Goal: Task Accomplishment & Management: Manage account settings

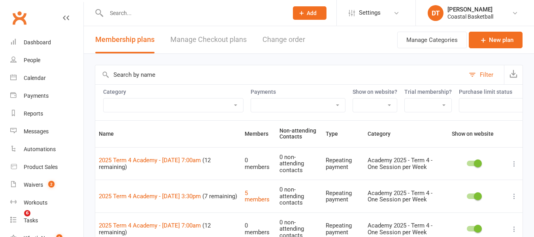
select select "100"
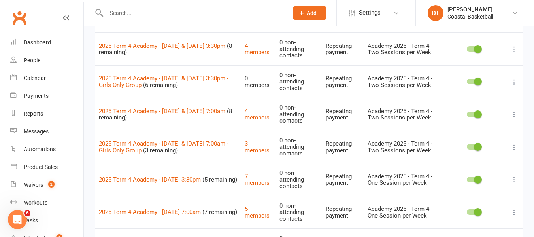
scroll to position [353, 0]
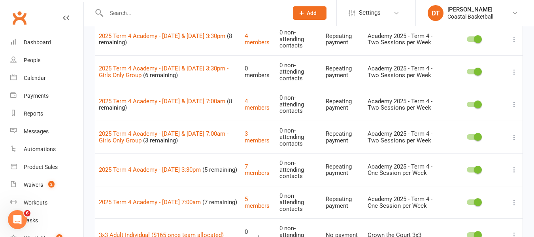
drag, startPoint x: 98, startPoint y: 122, endPoint x: 215, endPoint y: 123, distance: 116.3
click at [215, 186] on td "2025 Term 4 Academy - Wednesday 7:00am (7 remaining)" at bounding box center [168, 202] width 146 height 33
copy link "2025 Term 4 Academy - [DATE] 7:00am"
drag, startPoint x: 97, startPoint y: 97, endPoint x: 214, endPoint y: 93, distance: 117.9
click at [214, 153] on td "2025 Term 4 Academy - Wednesday 3:30pm (5 remaining)" at bounding box center [168, 169] width 146 height 33
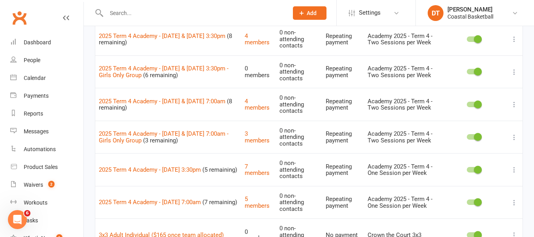
copy link "2025 Term 4 Academy - [DATE] 3:30pm"
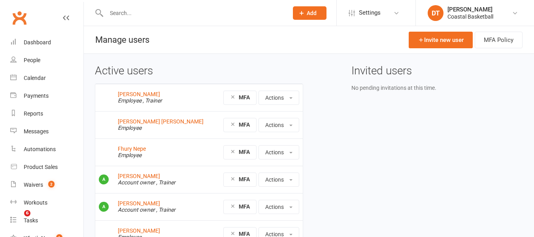
scroll to position [55, 0]
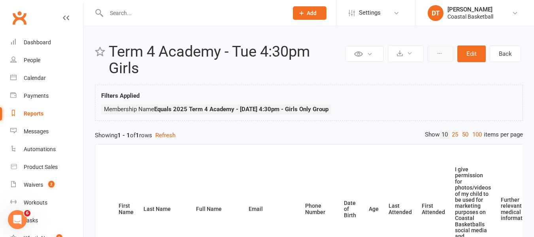
click at [439, 56] on button at bounding box center [441, 54] width 26 height 16
click at [430, 75] on link "Clone report" at bounding box center [414, 72] width 78 height 16
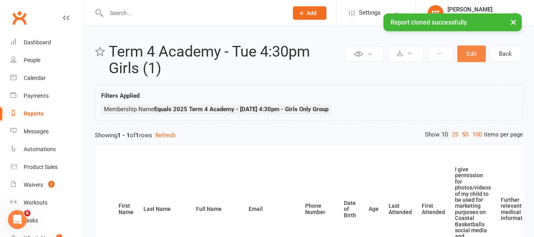
click at [481, 58] on button "Edit" at bounding box center [472, 53] width 28 height 17
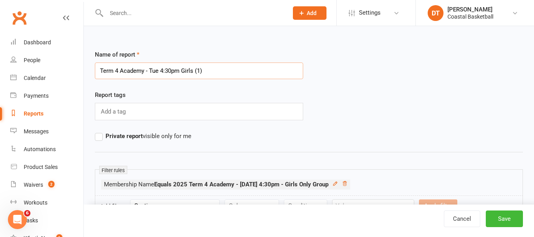
drag, startPoint x: 151, startPoint y: 70, endPoint x: 322, endPoint y: 52, distance: 171.5
click at [322, 52] on div "Name of report Term 4 Academy - Tue 4:30pm Girls (1)" at bounding box center [309, 70] width 440 height 40
type input "Term 4 Academy - [DATE] 7:00am"
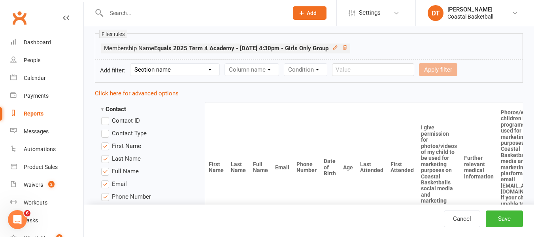
scroll to position [140, 0]
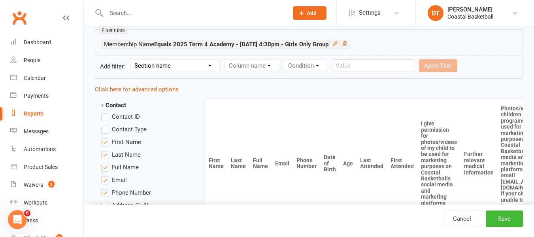
click at [347, 45] on icon at bounding box center [345, 43] width 4 height 4
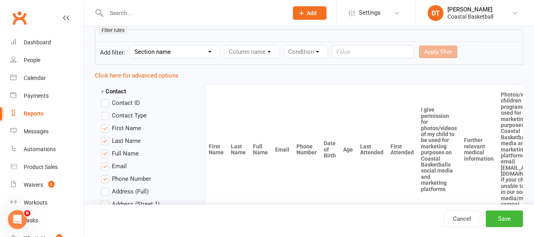
click at [190, 53] on select "Section name Contact Attendance Aggregate Payment Booking Waitlist Attendees Ca…" at bounding box center [175, 52] width 89 height 12
select select "11"
click at [132, 46] on select "Section name Contact Attendance Aggregate Payment Booking Waitlist Attendees Ca…" at bounding box center [175, 52] width 89 height 12
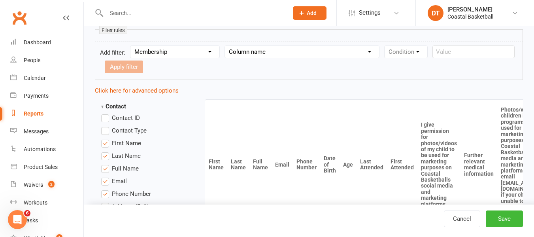
click at [251, 47] on select "Column name Membership ID Membership Name Membership Category Membership Start …" at bounding box center [302, 52] width 154 height 12
select select "1"
click at [225, 46] on select "Column name Membership ID Membership Name Membership Category Membership Start …" at bounding box center [302, 52] width 154 height 12
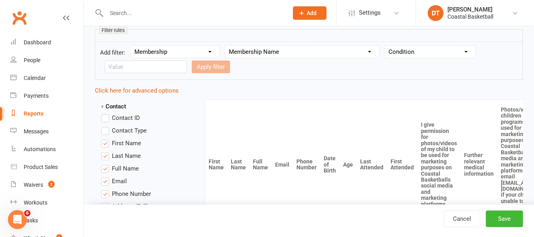
click at [441, 48] on select "Condition Equals Does not equal Contains Does not contain Is blank or does not …" at bounding box center [430, 52] width 91 height 12
select select "0"
click at [386, 46] on select "Condition Equals Does not equal Contains Does not contain Is blank or does not …" at bounding box center [430, 52] width 91 height 12
click at [146, 71] on input "text" at bounding box center [146, 67] width 82 height 13
paste input "2025 Term 4 Academy - Wednesday 7:00am"
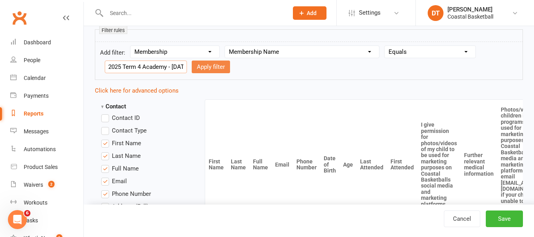
scroll to position [0, 51]
type input "2025 Term 4 Academy - Wednesday 7:00am"
click at [209, 66] on button "Apply filter" at bounding box center [211, 67] width 38 height 13
select select
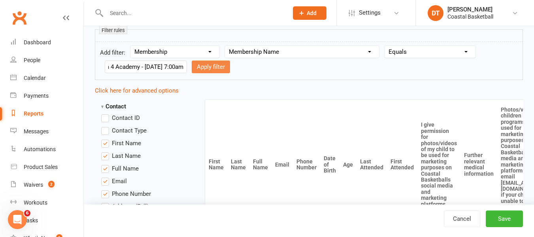
select select
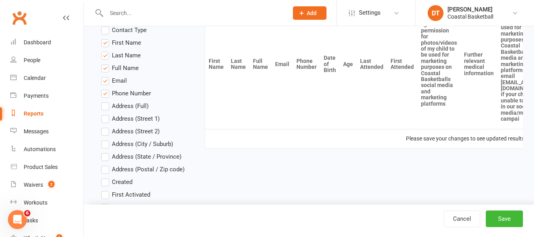
scroll to position [243, 0]
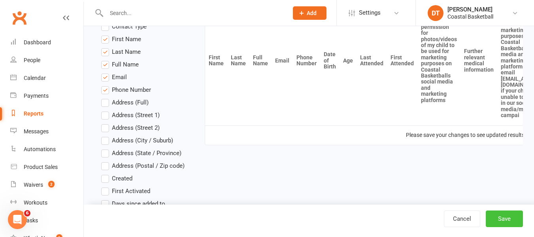
click at [507, 215] on button "Save" at bounding box center [504, 218] width 37 height 17
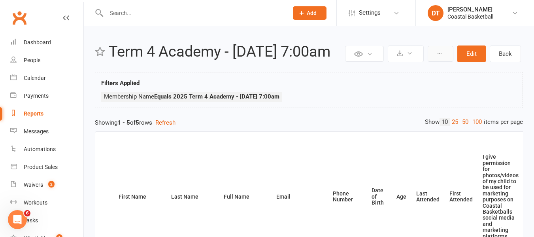
drag, startPoint x: 443, startPoint y: 54, endPoint x: 444, endPoint y: 61, distance: 7.1
click at [443, 54] on button at bounding box center [441, 54] width 26 height 16
click at [434, 73] on link "Clone report" at bounding box center [414, 72] width 78 height 16
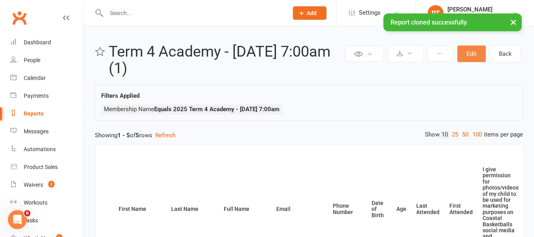
click at [475, 57] on button "Edit" at bounding box center [472, 53] width 28 height 17
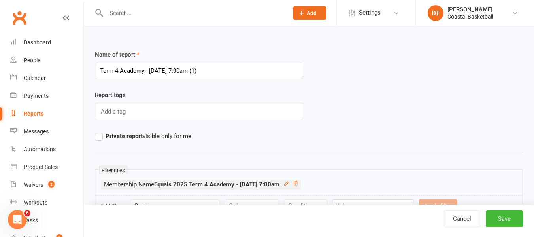
drag, startPoint x: 183, startPoint y: 69, endPoint x: 410, endPoint y: 59, distance: 227.2
click at [408, 53] on div "Name of report Term 4 Academy - [DATE] 7:00am (1)" at bounding box center [309, 70] width 440 height 40
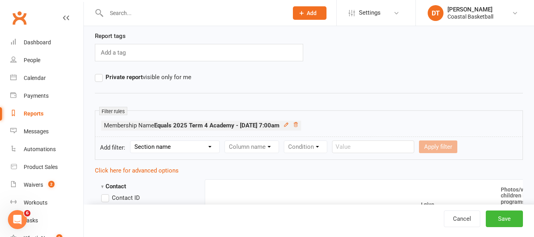
scroll to position [70, 0]
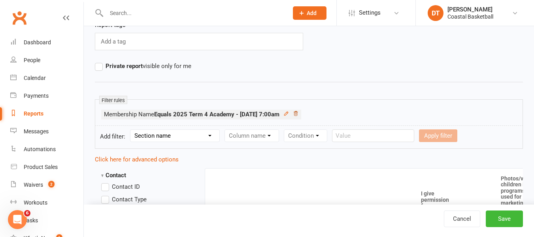
type input "Term 4 Academy - [DATE] 3:30pm"
drag, startPoint x: 311, startPoint y: 114, endPoint x: 302, endPoint y: 121, distance: 11.0
click at [299, 114] on icon at bounding box center [296, 114] width 6 height 6
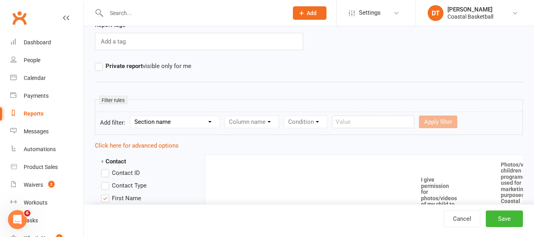
click at [159, 128] on div "Section name Contact Attendance Aggregate Payment Booking Waitlist Attendees Ca…" at bounding box center [175, 122] width 90 height 13
click at [160, 126] on select "Section name Contact Attendance Aggregate Payment Booking Waitlist Attendees Ca…" at bounding box center [175, 122] width 89 height 12
select select "11"
click at [132, 116] on select "Section name Contact Attendance Aggregate Payment Booking Waitlist Attendees Ca…" at bounding box center [175, 122] width 89 height 12
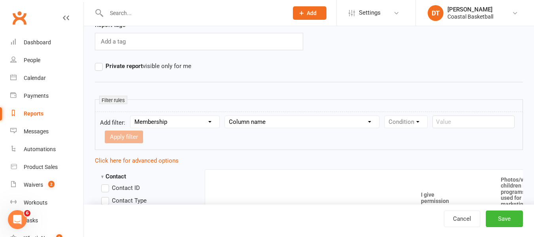
drag, startPoint x: 255, startPoint y: 119, endPoint x: 261, endPoint y: 130, distance: 12.4
click at [255, 119] on select "Column name Membership ID Membership Name Membership Category Membership Start …" at bounding box center [302, 122] width 154 height 12
select select "1"
click at [225, 116] on select "Column name Membership ID Membership Name Membership Category Membership Start …" at bounding box center [302, 122] width 154 height 12
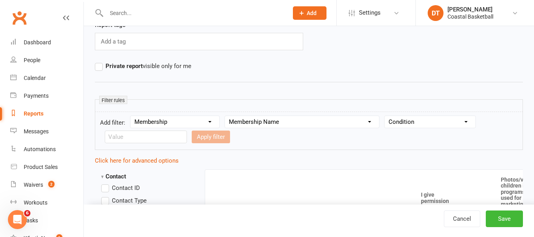
click at [411, 115] on form "Add filter: Section name Contact Attendance Aggregate Payment Booking Waitlist …" at bounding box center [309, 131] width 428 height 38
click at [417, 123] on select "Condition Equals Does not equal Contains Does not contain Is blank or does not …" at bounding box center [430, 122] width 91 height 12
select select "0"
click at [386, 116] on select "Condition Equals Does not equal Contains Does not contain Is blank or does not …" at bounding box center [430, 122] width 91 height 12
click at [159, 135] on input "text" at bounding box center [146, 137] width 82 height 13
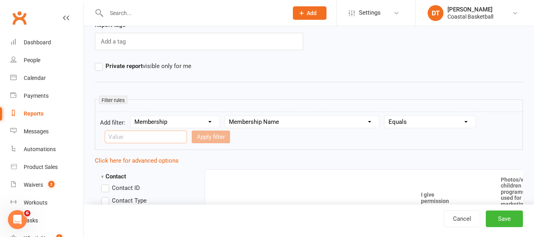
paste input "2025 Term 4 Academy - Wednesday 3:30pm"
type input "2025 Term 4 Academy - Wednesday 3:30pm"
click at [207, 137] on button "Apply filter" at bounding box center [211, 137] width 38 height 13
select select
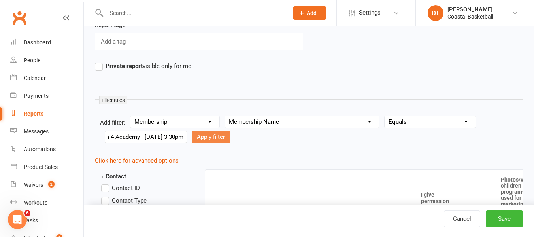
select select
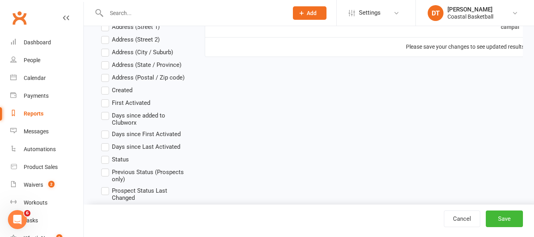
scroll to position [287, 0]
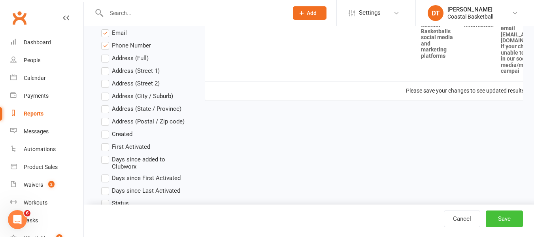
click at [510, 222] on button "Save" at bounding box center [504, 218] width 37 height 17
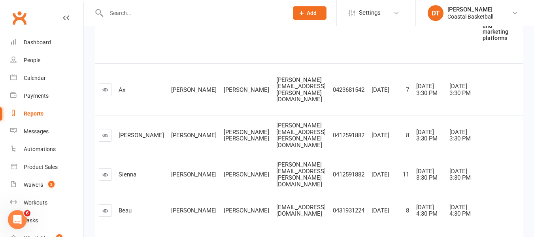
scroll to position [205, 0]
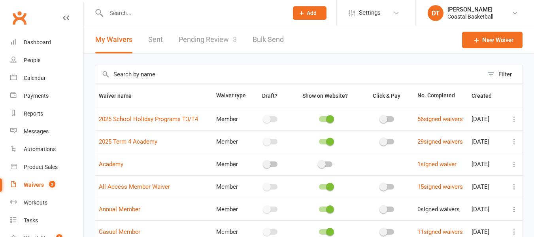
click at [308, 74] on input "text" at bounding box center [289, 74] width 388 height 18
click at [142, 38] on div "My Waivers Sent Pending Review 3 Bulk Send" at bounding box center [190, 39] width 212 height 27
click at [154, 41] on link "Sent" at bounding box center [155, 39] width 15 height 27
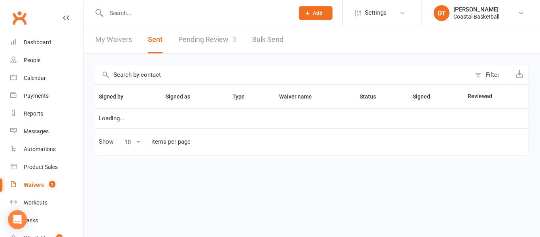
click at [225, 82] on input "text" at bounding box center [283, 74] width 376 height 19
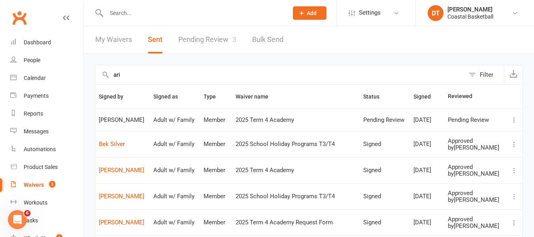
type input "ari"
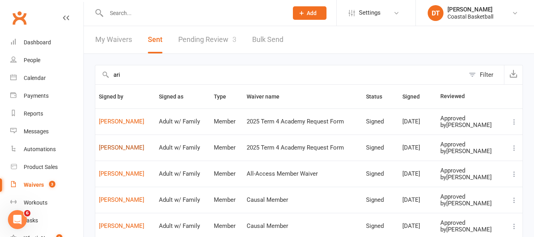
click at [112, 150] on link "Aaron Mariotti" at bounding box center [125, 147] width 53 height 7
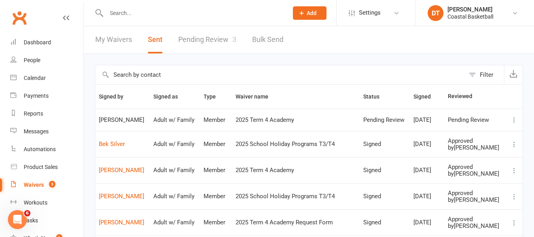
click at [175, 72] on input "text" at bounding box center [280, 74] width 370 height 19
type input "ari"
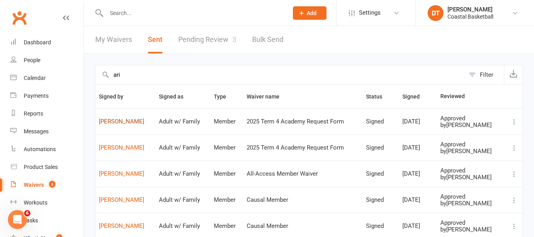
click at [117, 119] on link "Aaron Mariotti" at bounding box center [125, 121] width 53 height 7
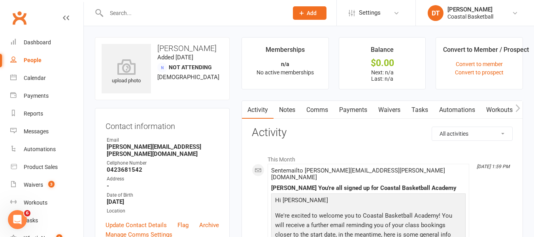
scroll to position [207, 0]
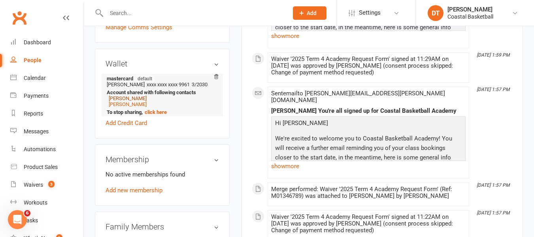
click at [132, 95] on link "Ari Mariotti" at bounding box center [128, 98] width 38 height 6
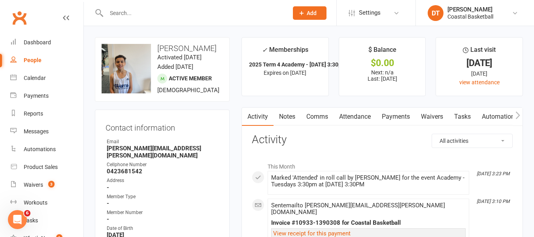
scroll to position [13, 0]
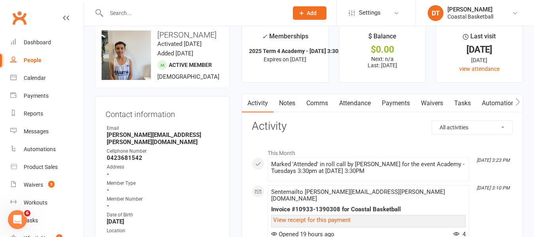
click at [441, 102] on link "Waivers" at bounding box center [432, 103] width 33 height 18
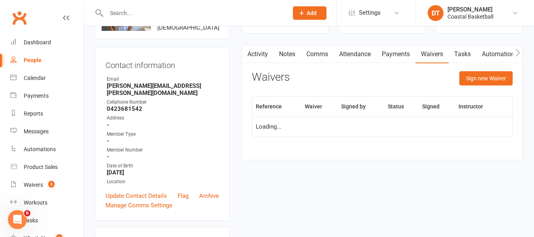
scroll to position [72, 0]
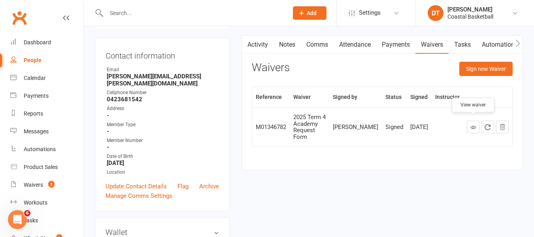
click at [471, 124] on icon at bounding box center [474, 127] width 6 height 6
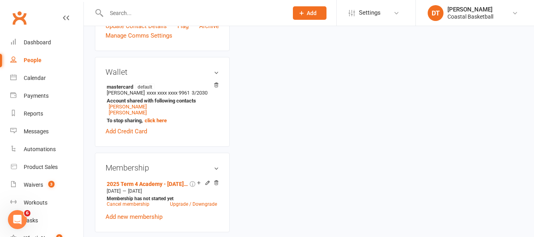
scroll to position [261, 0]
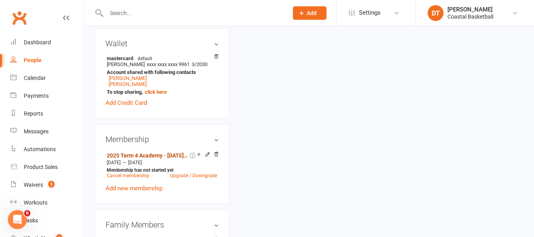
drag, startPoint x: 155, startPoint y: 156, endPoint x: 163, endPoint y: 157, distance: 8.7
click at [155, 156] on link "2025 Term 4 Academy - [DATE] 3:30pm" at bounding box center [147, 155] width 81 height 6
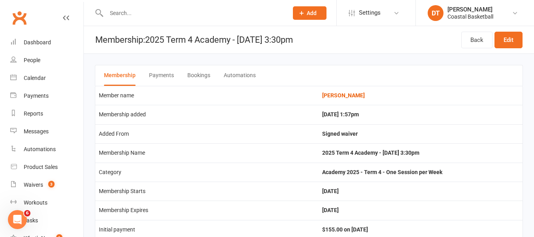
click at [233, 76] on button "Automations" at bounding box center [240, 75] width 32 height 21
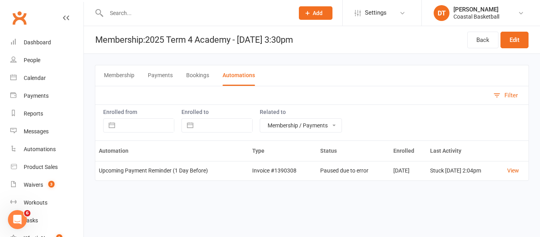
click at [130, 72] on button "Membership" at bounding box center [119, 75] width 30 height 21
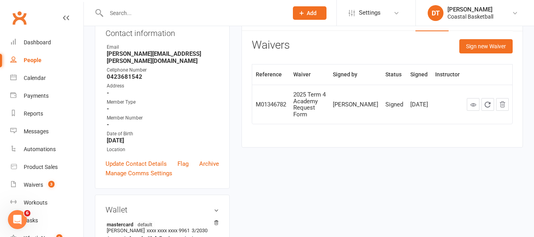
scroll to position [34, 0]
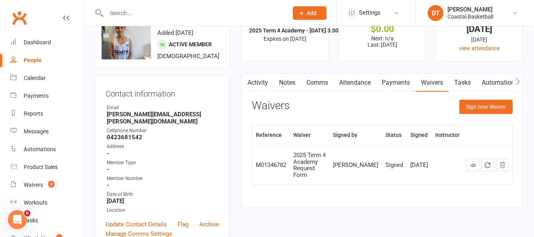
drag, startPoint x: 256, startPoint y: 84, endPoint x: 452, endPoint y: 80, distance: 196.6
click at [256, 84] on link "Activity" at bounding box center [258, 83] width 32 height 18
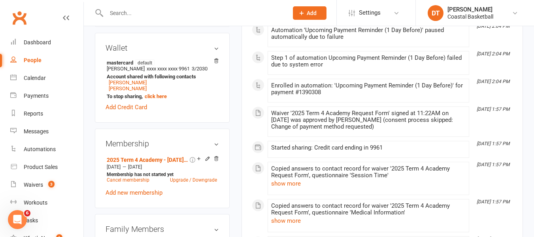
scroll to position [264, 0]
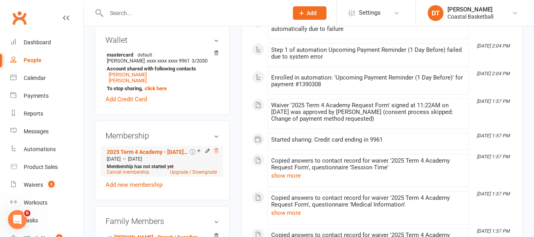
click at [216, 153] on icon at bounding box center [217, 151] width 6 height 6
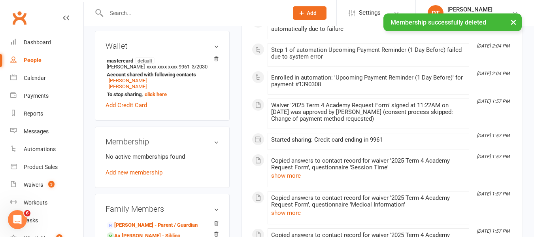
scroll to position [270, 0]
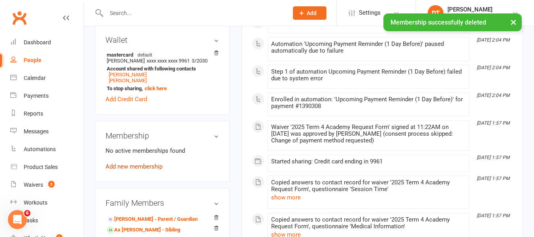
click at [121, 165] on link "Add new membership" at bounding box center [134, 166] width 57 height 7
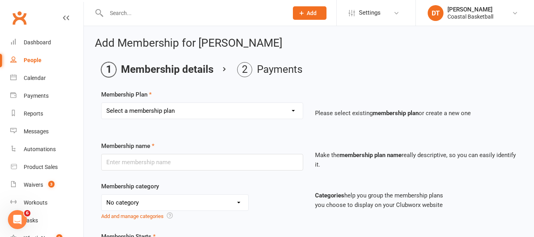
click at [183, 108] on select "Select a membership plan Create new Membership Plan All Access 12 Month (Includ…" at bounding box center [202, 111] width 201 height 16
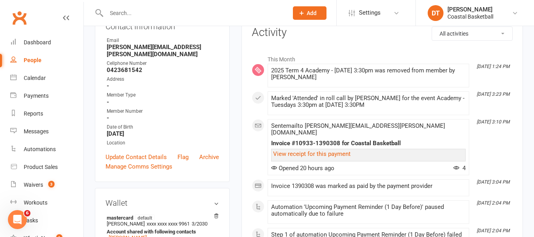
scroll to position [150, 0]
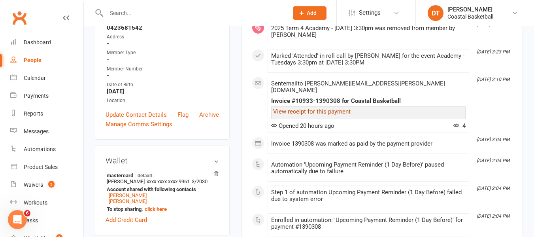
click at [337, 108] on link "View receipt for this payment" at bounding box center [312, 111] width 78 height 7
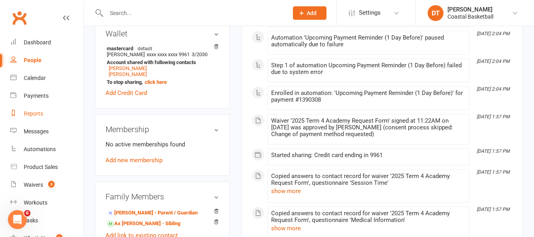
scroll to position [279, 0]
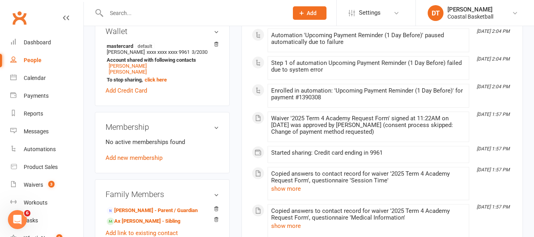
click at [127, 157] on link "Add new membership" at bounding box center [134, 157] width 57 height 7
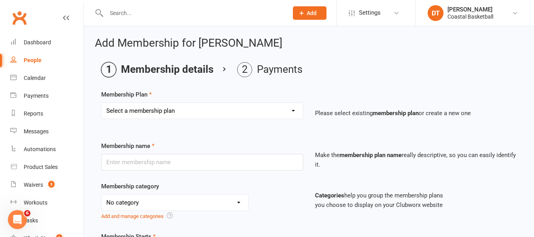
click at [214, 114] on select "Select a membership plan Create new Membership Plan All Access 12 Month (Includ…" at bounding box center [202, 111] width 201 height 16
select select "27"
click at [102, 103] on select "Select a membership plan Create new Membership Plan All Access 12 Month (Includ…" at bounding box center [202, 111] width 201 height 16
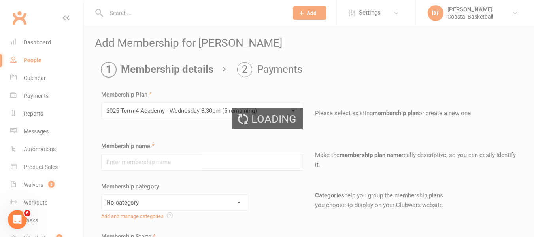
type input "2025 Term 4 Academy - [DATE] 3:30pm"
select select "0"
type input "20 Oct 2025"
type input "10"
select select "1"
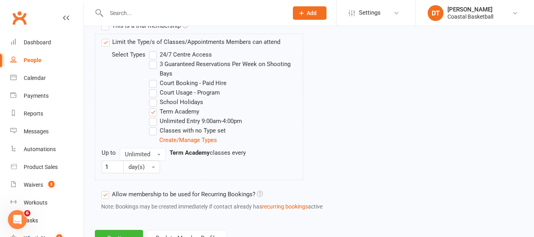
scroll to position [443, 0]
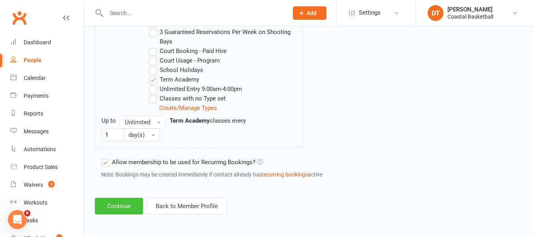
click at [118, 206] on button "Continue" at bounding box center [119, 206] width 48 height 17
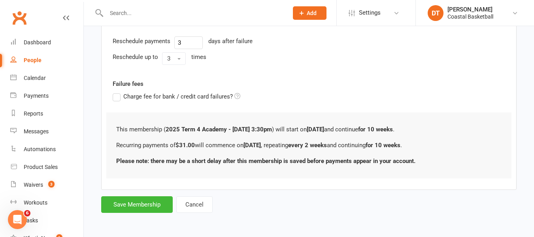
scroll to position [0, 0]
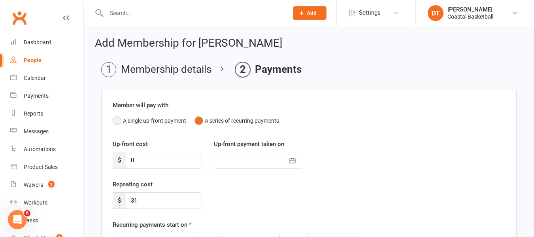
click at [162, 121] on button "A single up-front payment" at bounding box center [150, 120] width 74 height 15
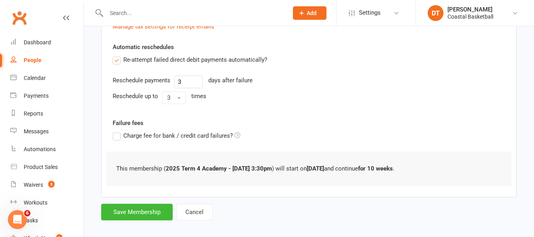
scroll to position [225, 0]
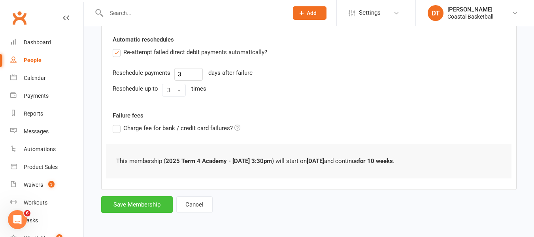
click at [162, 212] on button "Save Membership" at bounding box center [137, 204] width 72 height 17
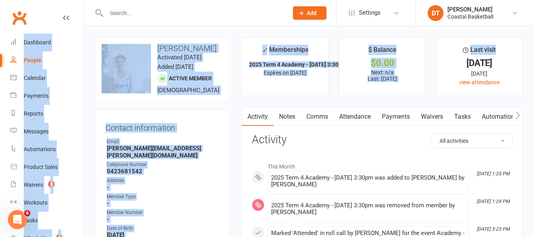
drag, startPoint x: 534, startPoint y: 26, endPoint x: 540, endPoint y: 49, distance: 24.1
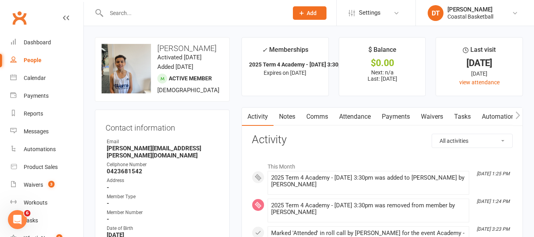
drag, startPoint x: 40, startPoint y: 60, endPoint x: 133, endPoint y: 50, distance: 94.3
click at [40, 60] on div "People" at bounding box center [33, 60] width 18 height 6
select select "100"
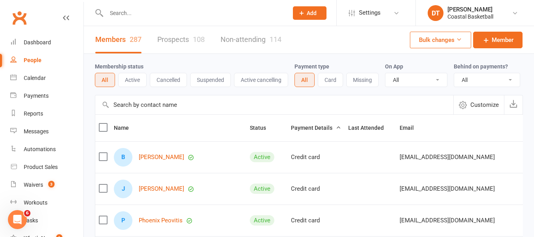
click at [158, 112] on input "text" at bounding box center [274, 104] width 358 height 19
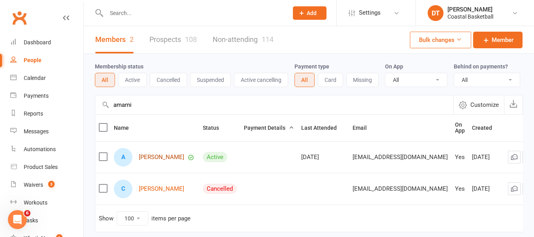
type input "amarni"
click at [140, 160] on link "Amari McManus" at bounding box center [161, 157] width 45 height 7
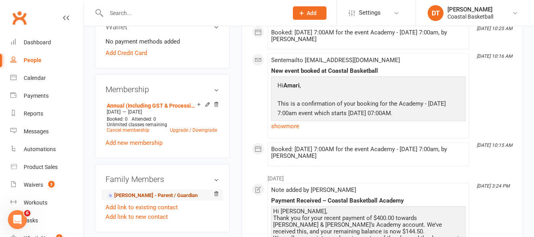
scroll to position [274, 0]
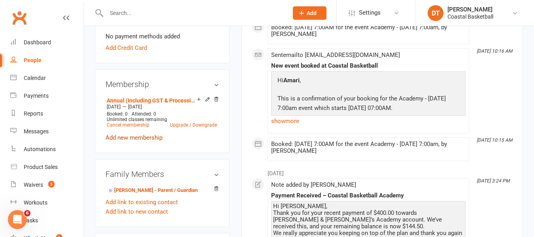
click at [146, 138] on link "Add new membership" at bounding box center [134, 137] width 57 height 7
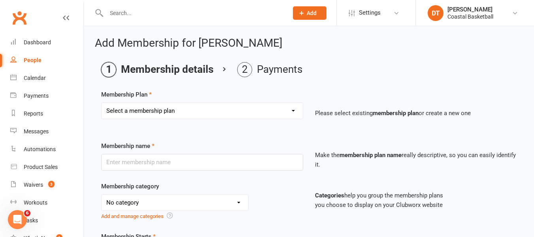
click at [195, 113] on select "Select a membership plan Create new Membership Plan All Access 12 Month (Includ…" at bounding box center [202, 111] width 201 height 16
select select "38"
click at [102, 103] on select "Select a membership plan Create new Membership Plan All Access 12 Month (Includ…" at bounding box center [202, 111] width 201 height 16
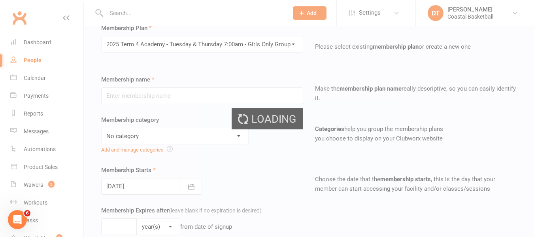
type input "2025 Term 4 Academy - [DATE] & [DATE] 7:00am - Girls Only Group"
select select "1"
type input "20 Oct 2025"
type input "10"
select select "1"
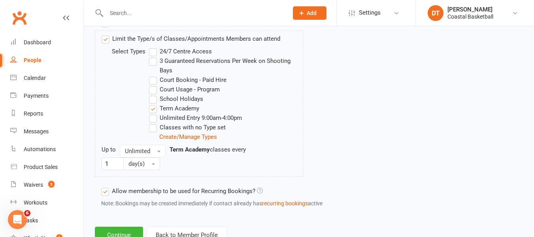
scroll to position [443, 0]
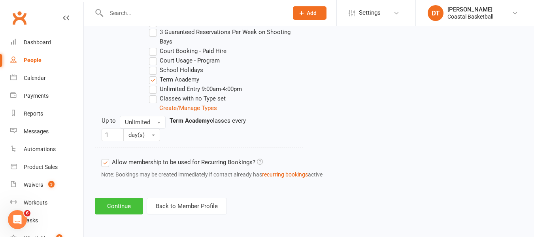
click at [125, 202] on button "Continue" at bounding box center [119, 206] width 48 height 17
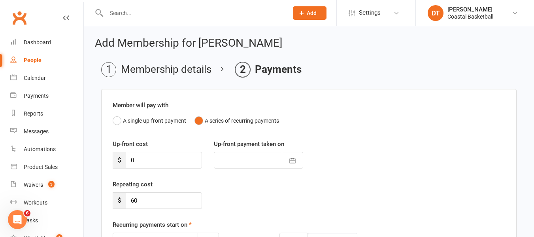
scroll to position [33, 0]
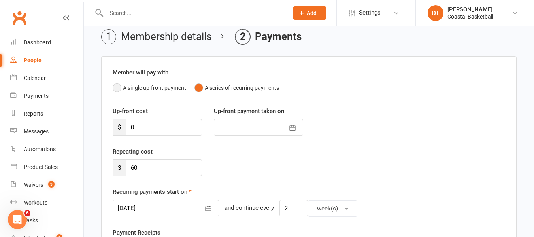
click at [170, 87] on button "A single up-front payment" at bounding box center [150, 87] width 74 height 15
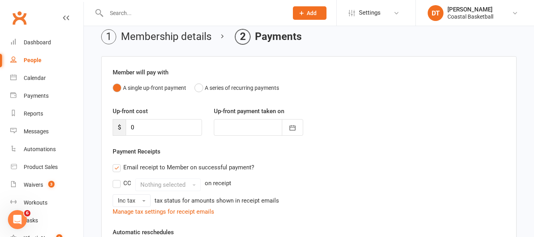
click at [150, 139] on div "Up-front cost $ 0 Up-front payment taken on September 2025 Sun Mon Tue Wed Thu …" at bounding box center [309, 126] width 405 height 40
drag, startPoint x: 156, startPoint y: 132, endPoint x: 190, endPoint y: 132, distance: 34.4
click at [156, 132] on input "0" at bounding box center [164, 127] width 76 height 17
type input "03"
type input "11 Sep 2025"
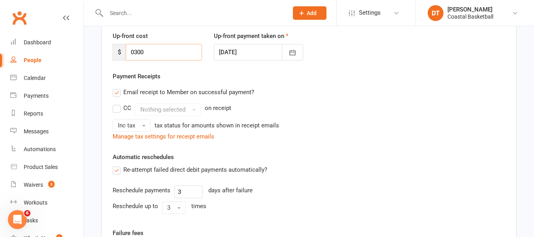
scroll to position [110, 0]
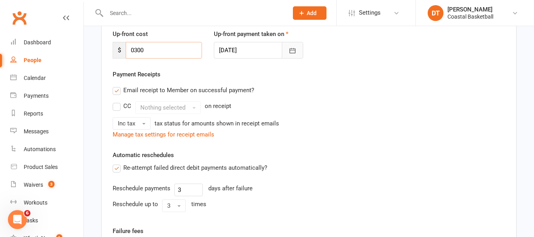
type input "0300"
click at [299, 46] on button "button" at bounding box center [292, 50] width 21 height 17
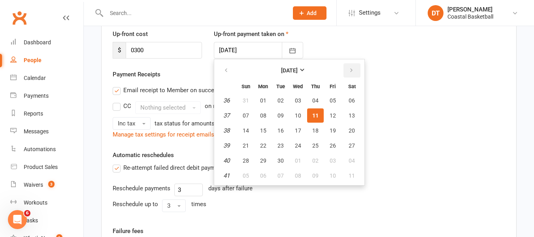
click at [353, 71] on icon "button" at bounding box center [352, 70] width 6 height 6
click at [270, 139] on button "20" at bounding box center [263, 145] width 17 height 14
type input "20 Oct 2025"
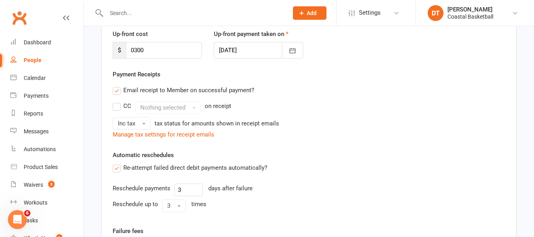
click at [390, 120] on div "Inc tax tax status for amounts shown in receipt emails" at bounding box center [309, 123] width 393 height 13
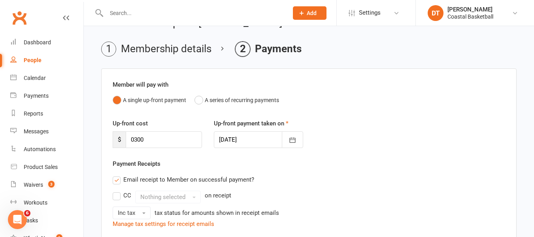
scroll to position [257, 0]
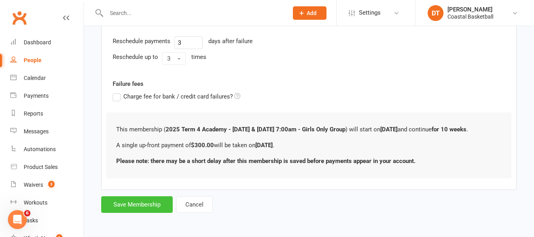
click at [142, 207] on button "Save Membership" at bounding box center [137, 204] width 72 height 17
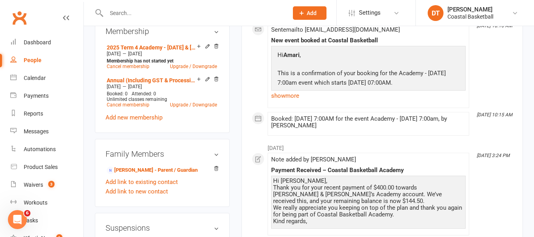
scroll to position [301, 0]
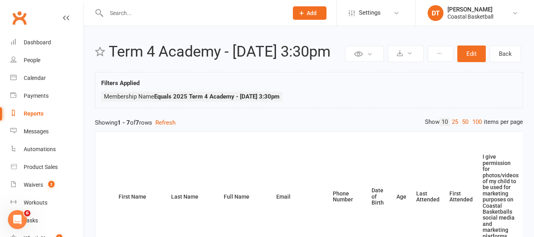
click at [56, 113] on link "Reports" at bounding box center [46, 114] width 73 height 18
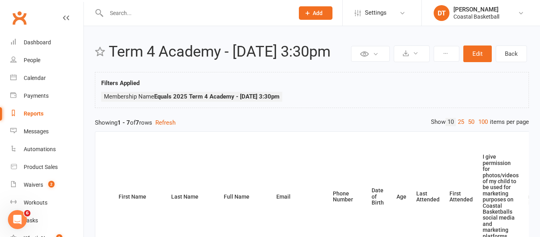
select select "100"
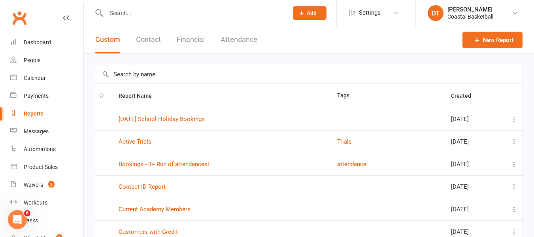
click at [256, 77] on input "text" at bounding box center [309, 74] width 428 height 18
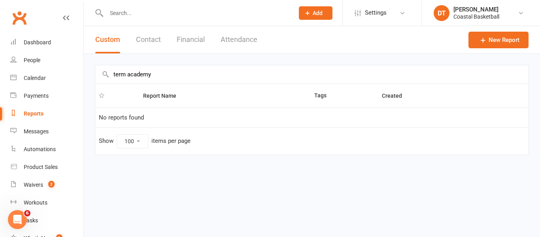
click at [206, 76] on input "term academy" at bounding box center [312, 74] width 434 height 18
click at [206, 75] on input "term academy" at bounding box center [312, 74] width 434 height 18
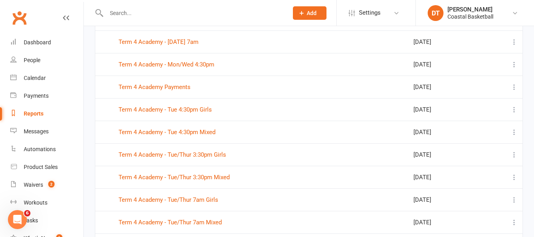
scroll to position [190, 0]
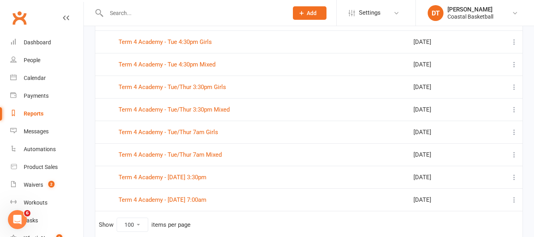
type input "term"
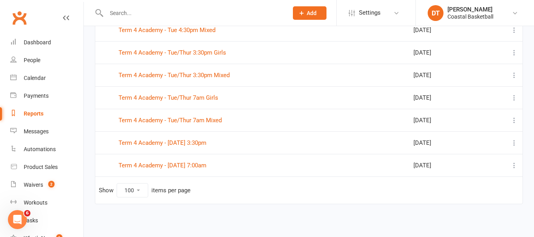
scroll to position [225, 0]
click at [519, 165] on button at bounding box center [514, 164] width 9 height 9
click at [149, 165] on link "Term 4 Academy - [DATE] 7:00am" at bounding box center [163, 164] width 88 height 7
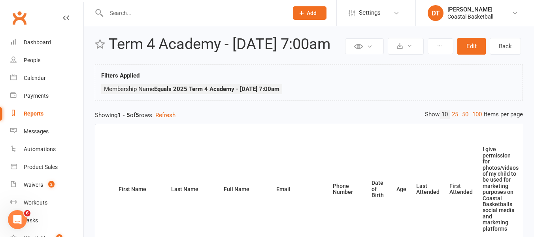
scroll to position [6, 0]
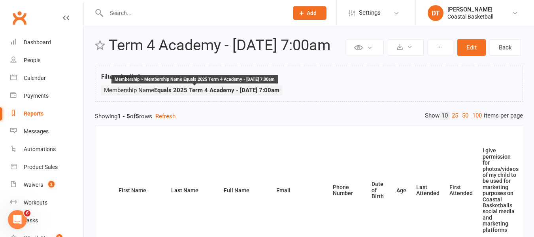
drag, startPoint x: 309, startPoint y: 103, endPoint x: 226, endPoint y: 103, distance: 82.3
click at [226, 99] on ul "Membership Name Equals 2025 Term 4 Academy - Wednesday 7:00am Membership > Memb…" at bounding box center [309, 92] width 416 height 14
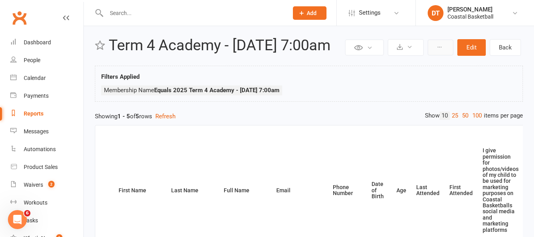
click at [443, 49] on button at bounding box center [441, 48] width 26 height 16
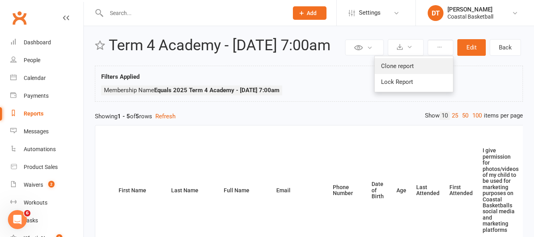
click at [412, 62] on link "Clone report" at bounding box center [414, 66] width 78 height 16
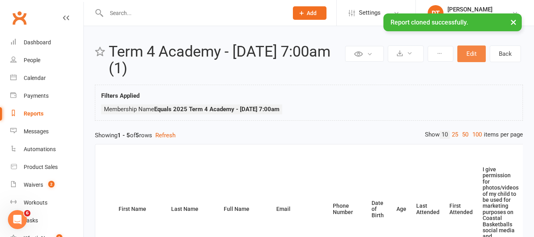
click at [475, 57] on button "Edit" at bounding box center [472, 53] width 28 height 17
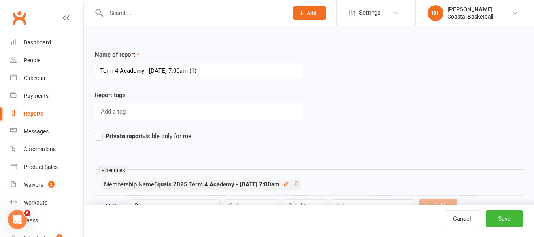
drag, startPoint x: 183, startPoint y: 71, endPoint x: 426, endPoint y: 60, distance: 243.1
click at [426, 60] on div "Name of report Term 4 Academy - Wednesday 7:00am (1)" at bounding box center [309, 70] width 440 height 40
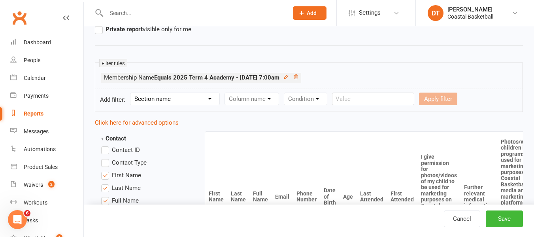
scroll to position [96, 0]
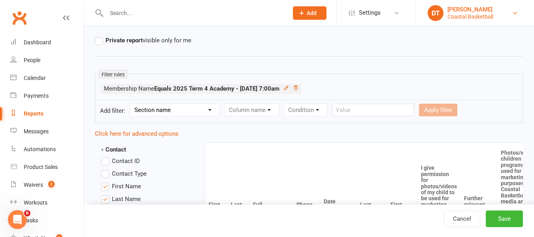
type input "Term 4 Academy - Wednesday 4:30pm"
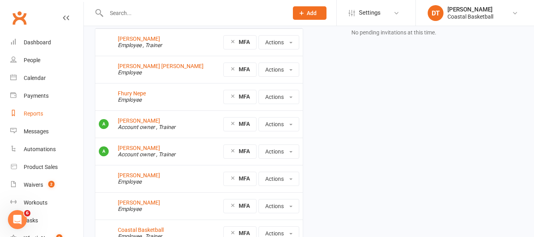
click at [22, 112] on link "Reports" at bounding box center [46, 114] width 73 height 18
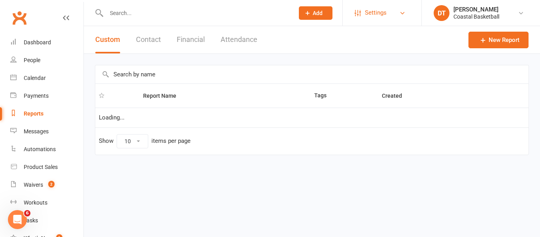
select select "100"
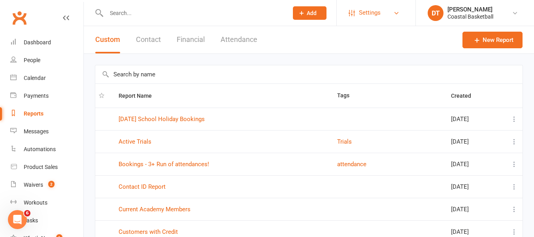
click at [378, 11] on span "Settings" at bounding box center [370, 13] width 22 height 18
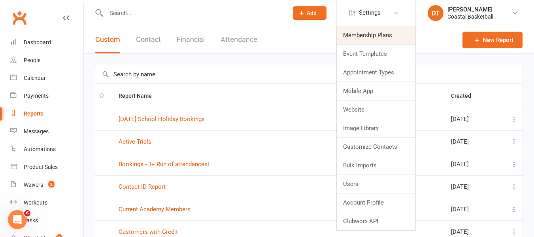
click at [368, 36] on link "Membership Plans" at bounding box center [376, 35] width 79 height 18
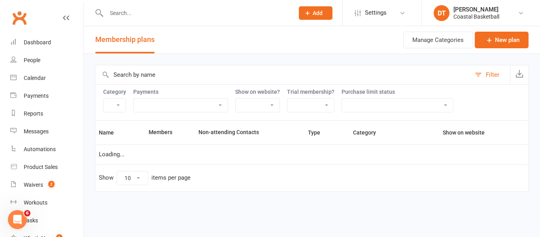
select select "100"
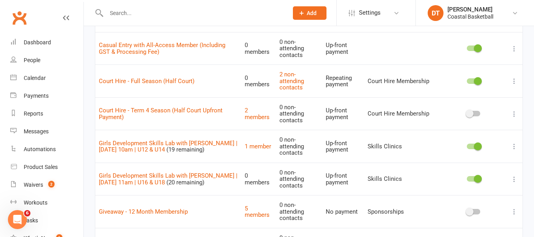
scroll to position [1152, 0]
